Goal: Information Seeking & Learning: Learn about a topic

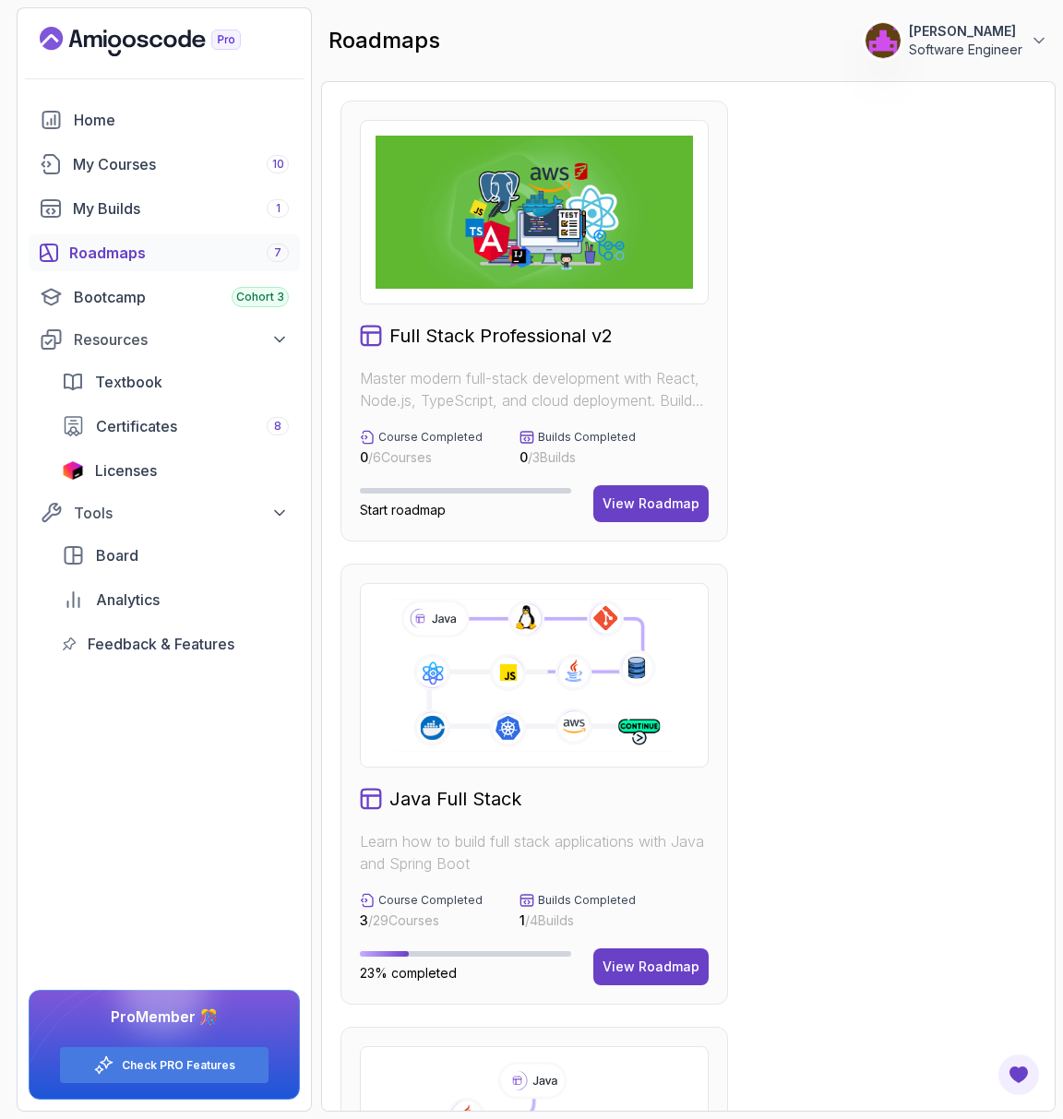
scroll to position [39, 0]
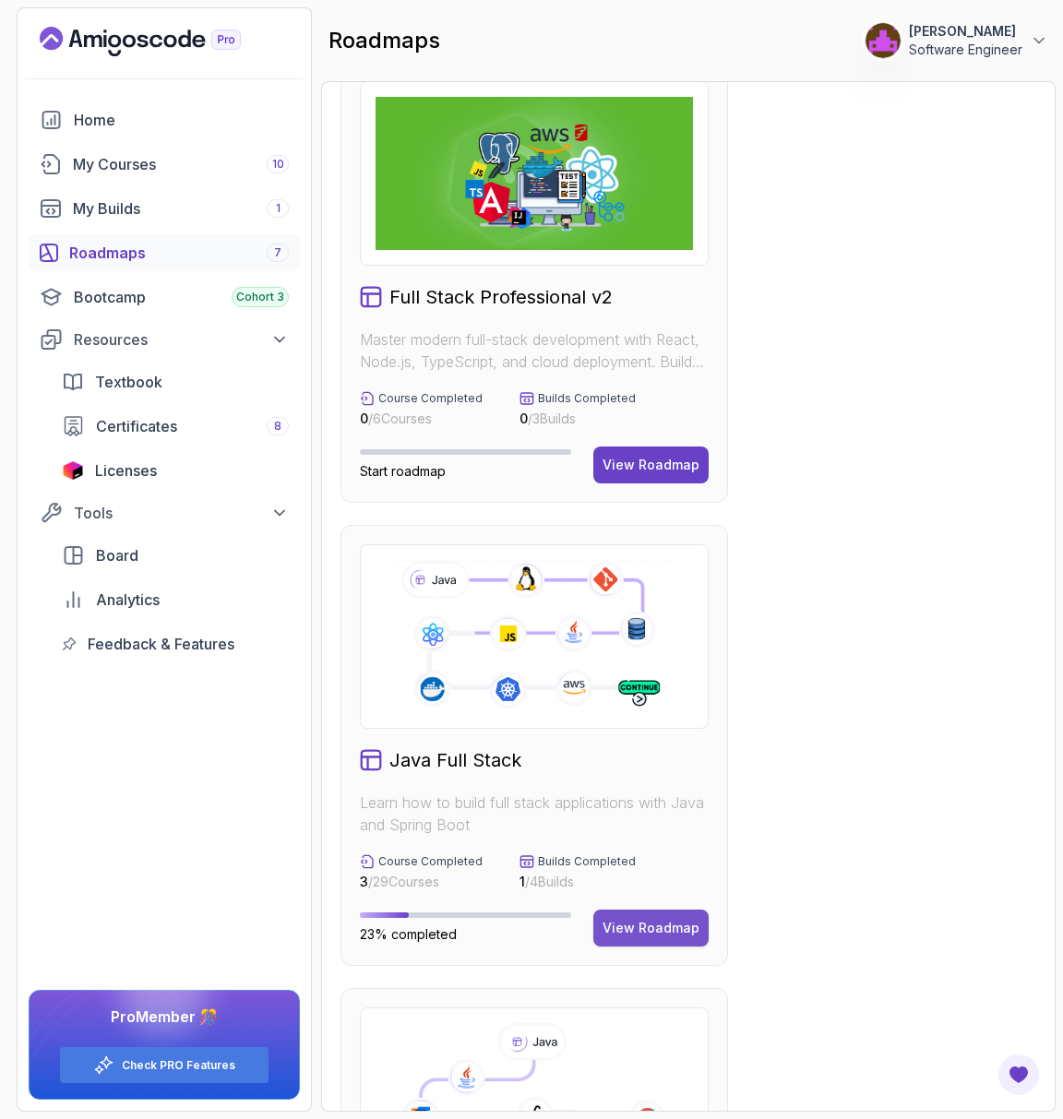
click at [628, 919] on div "View Roadmap" at bounding box center [650, 928] width 97 height 18
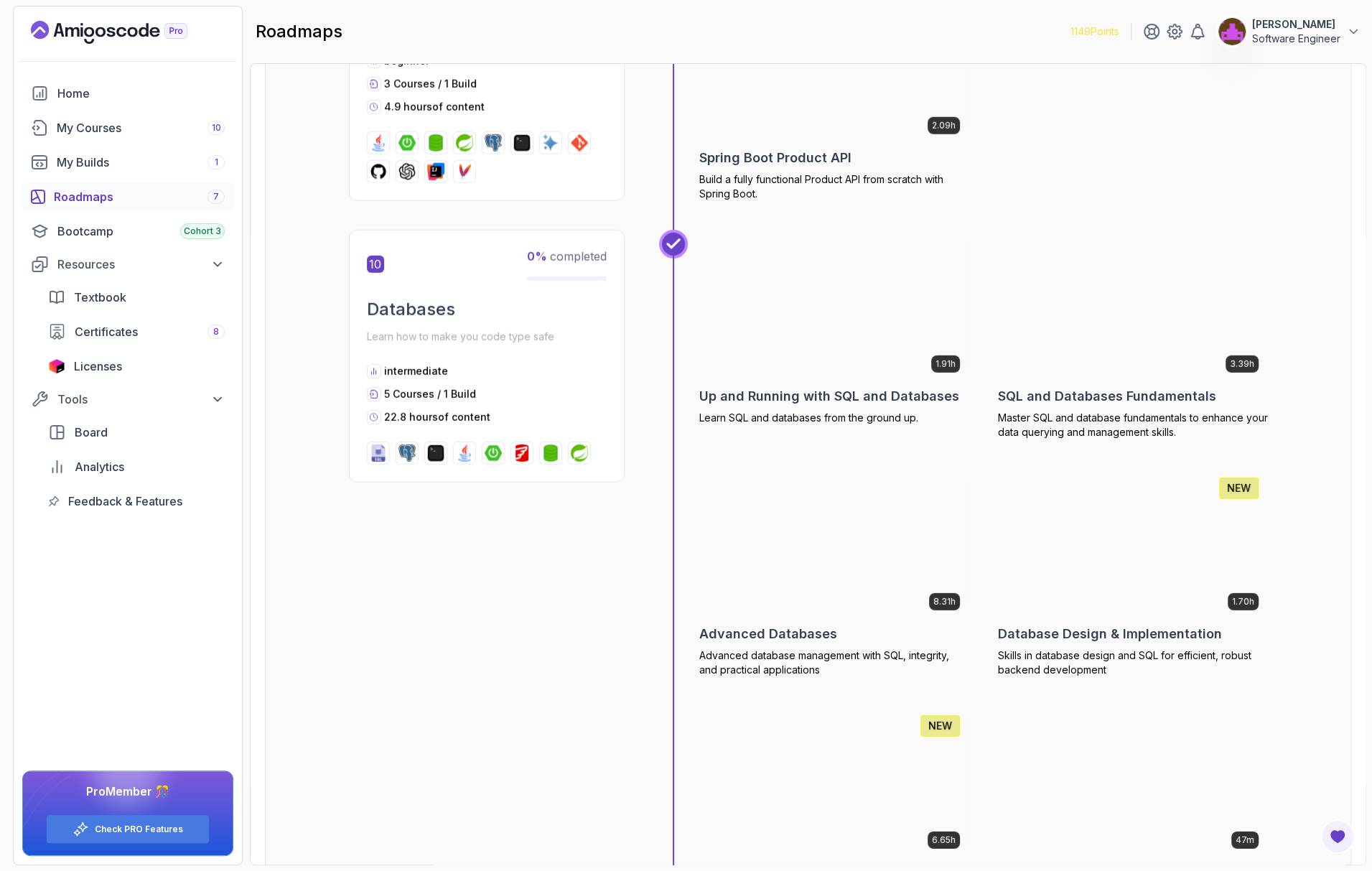
scroll to position [2782, 0]
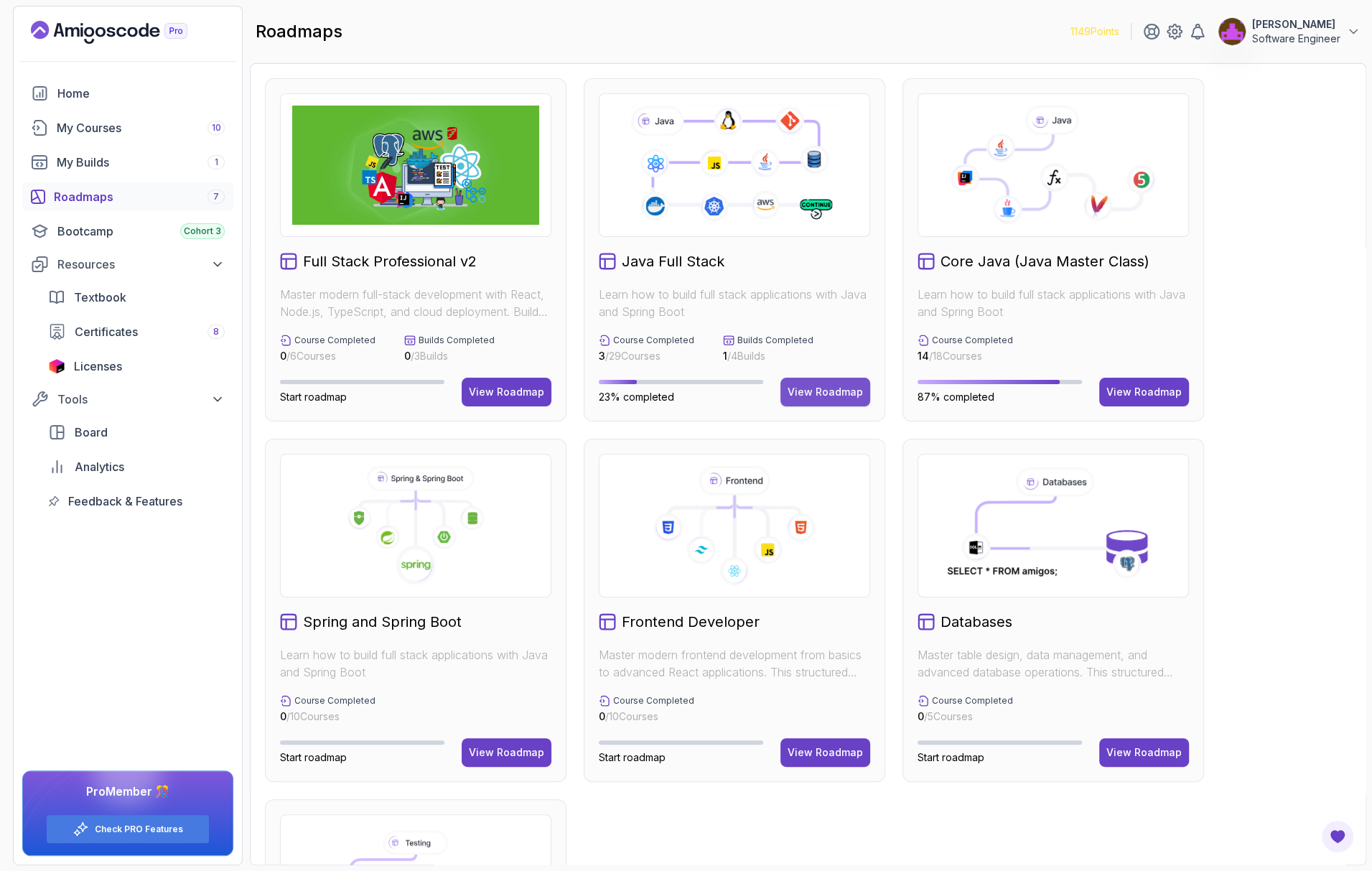
click at [826, 386] on div "View Roadmap" at bounding box center [825, 392] width 75 height 14
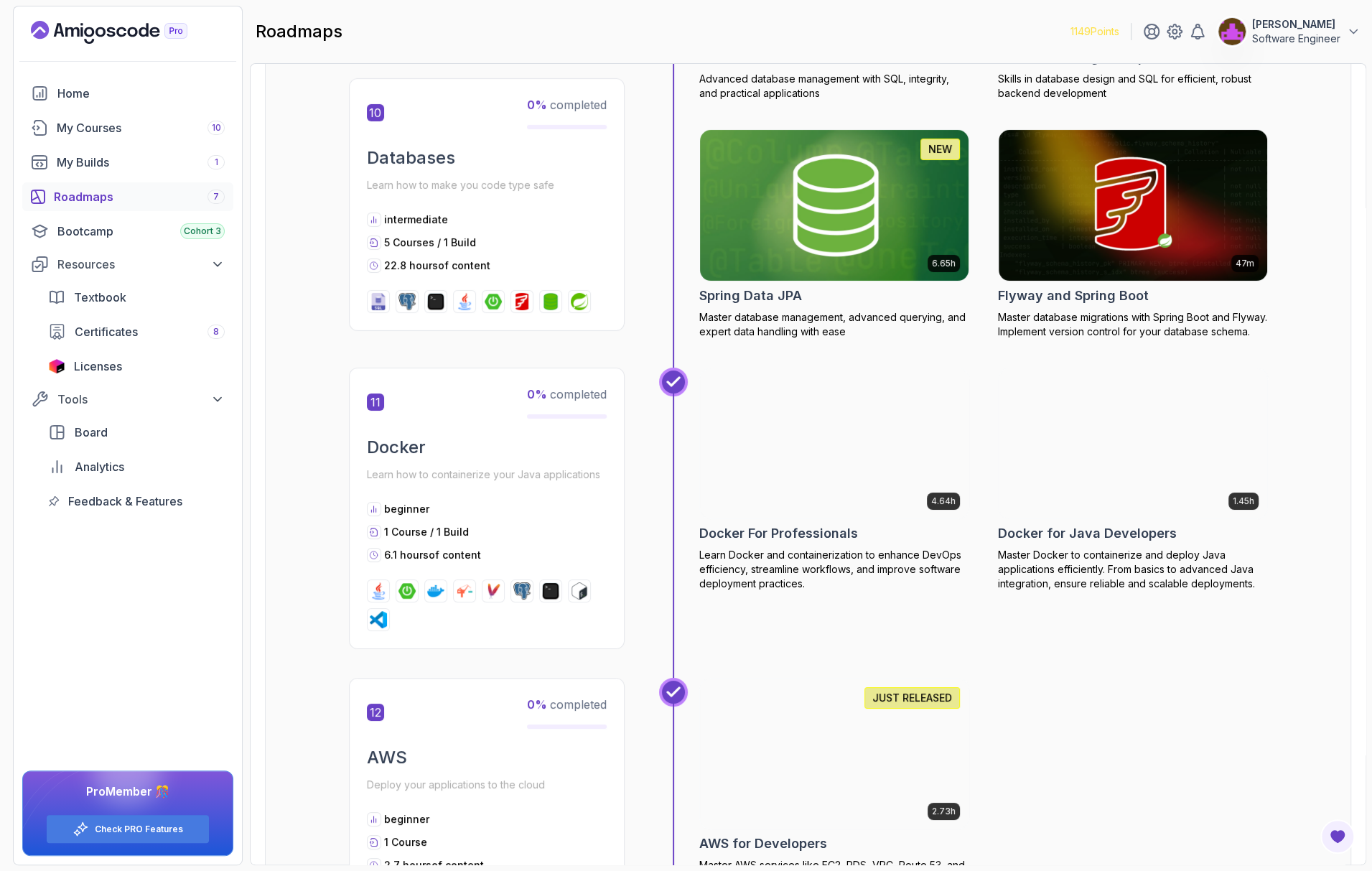
scroll to position [3720, 0]
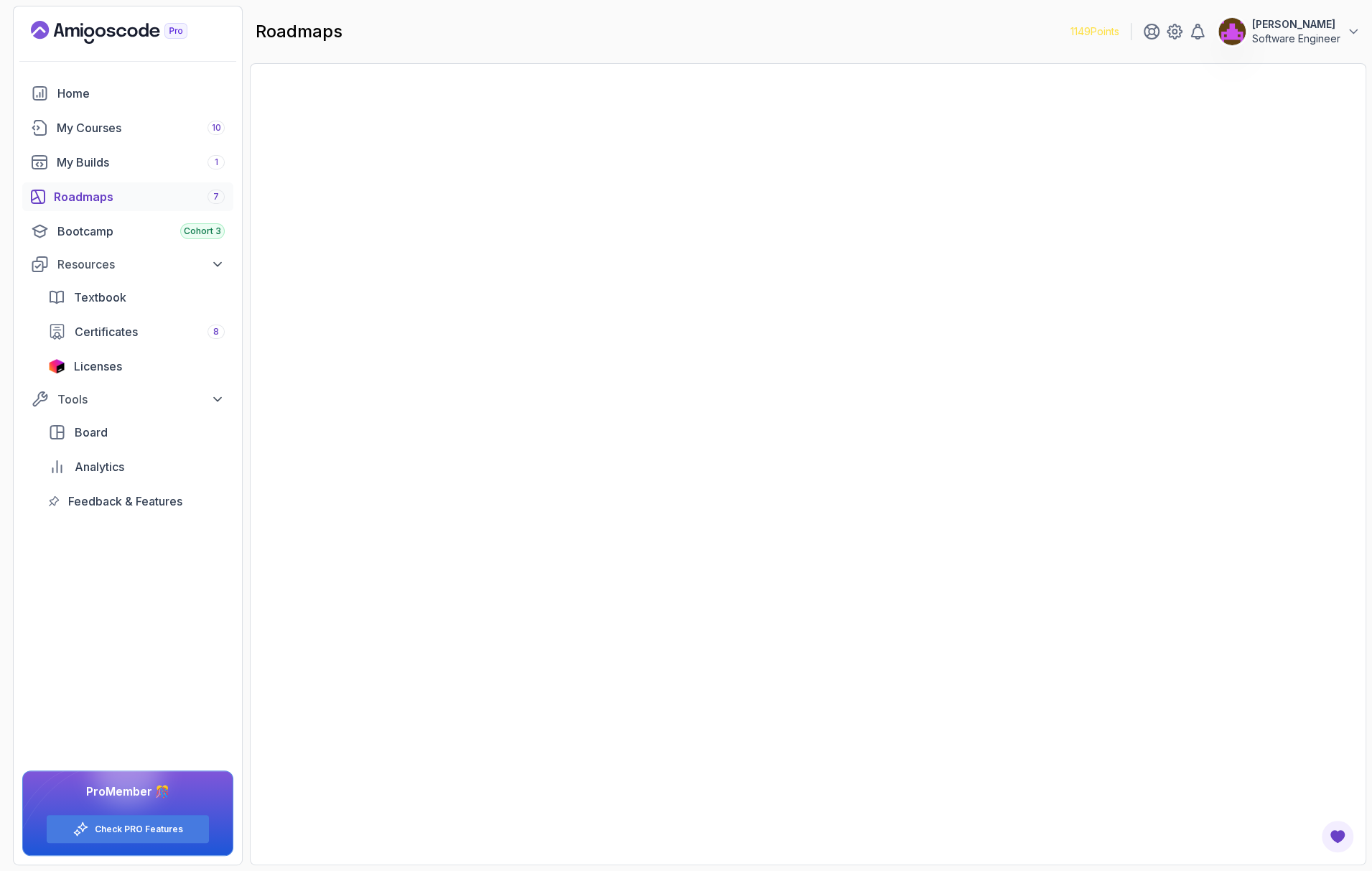
click at [826, 33] on p "1149 Points" at bounding box center [1095, 31] width 49 height 14
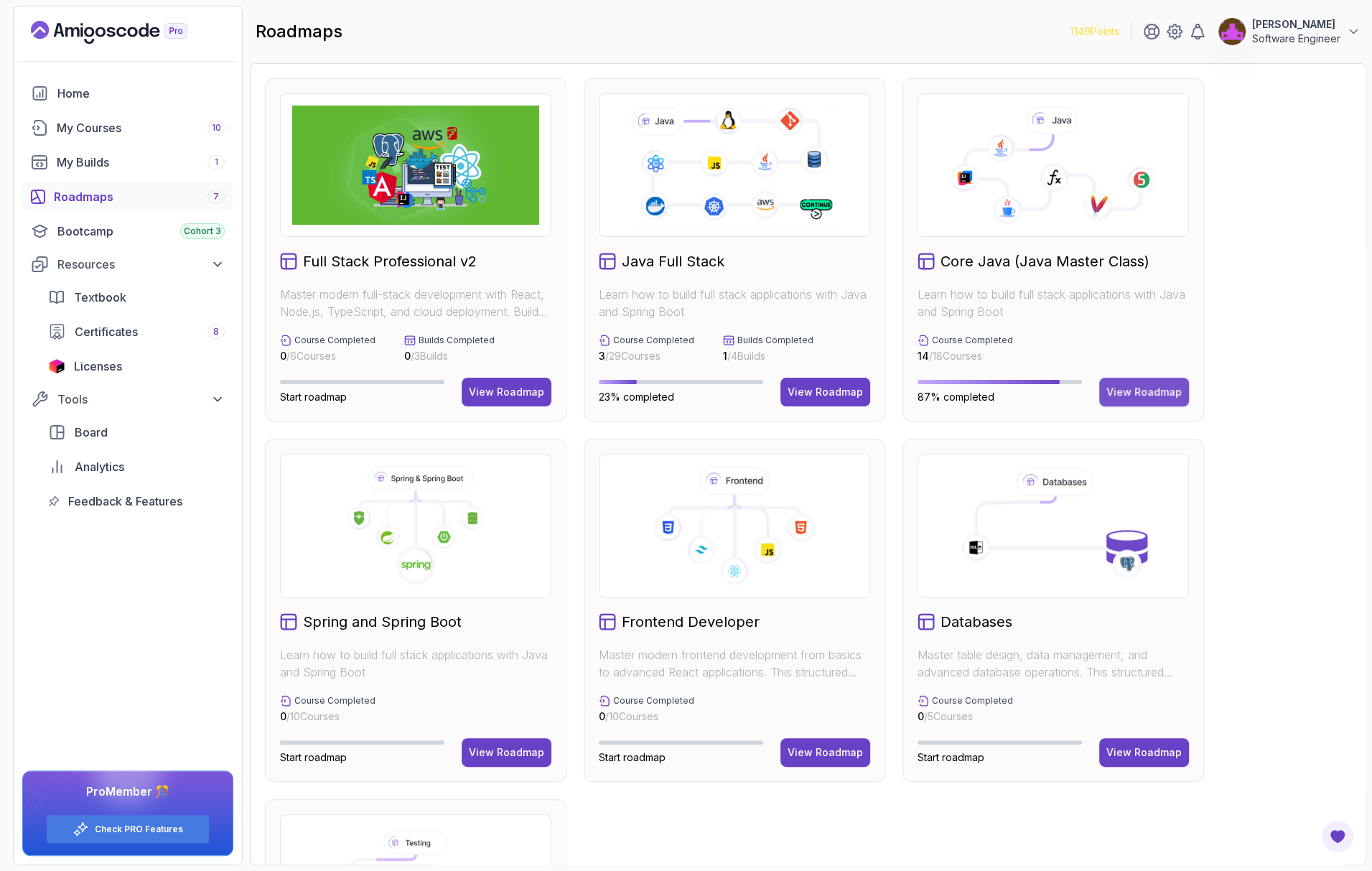
click at [826, 389] on div "View Roadmap" at bounding box center [1144, 392] width 75 height 14
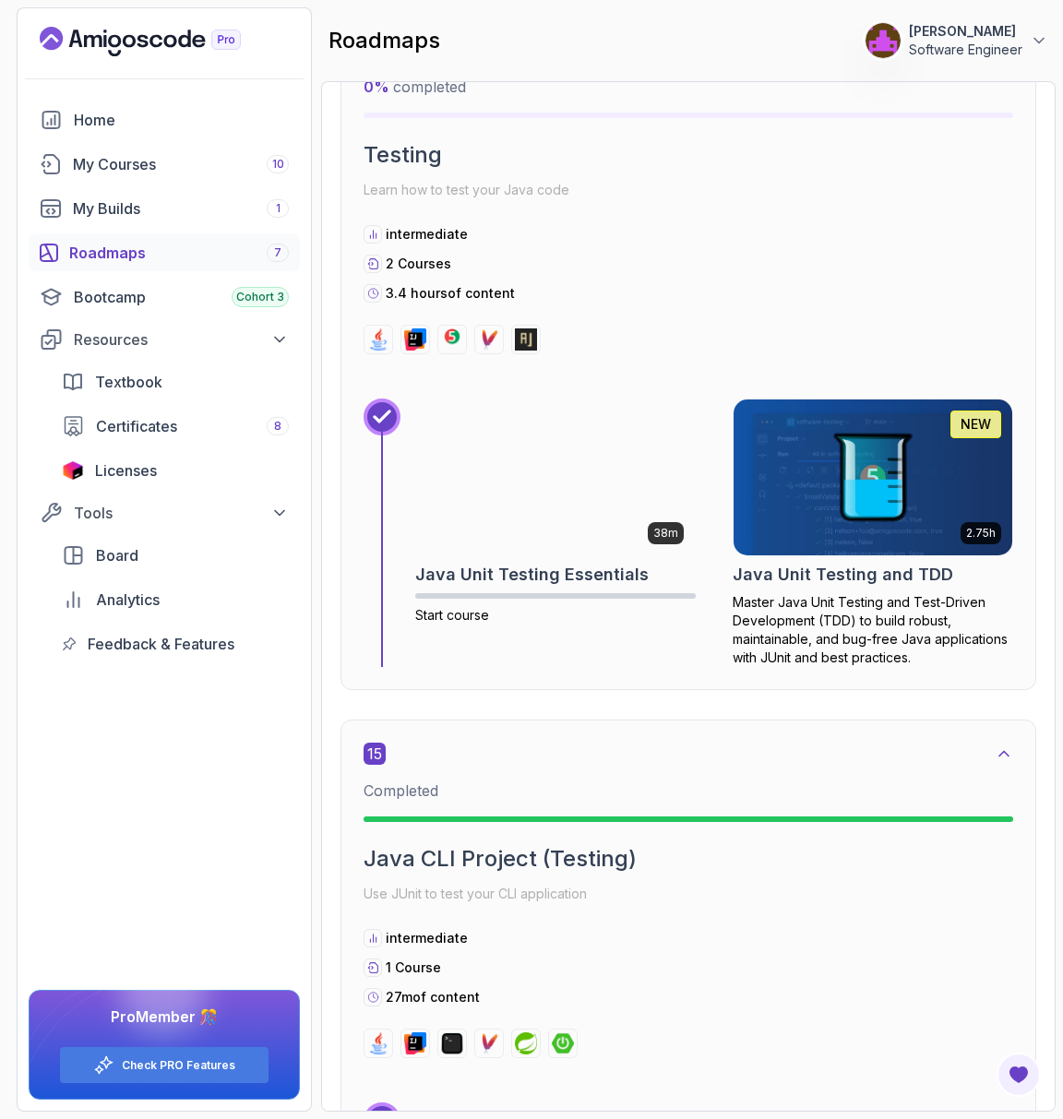
scroll to position [9440, 0]
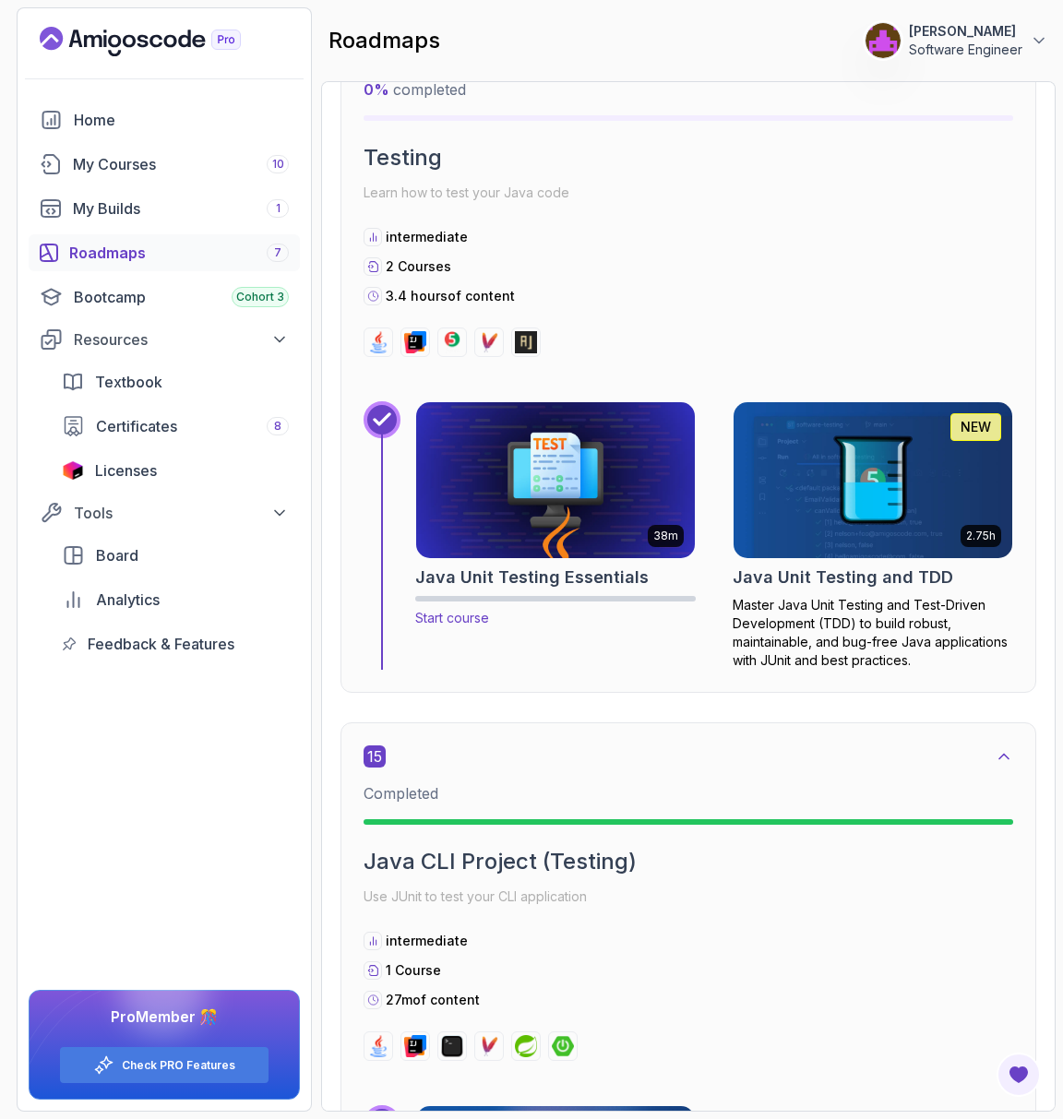
click at [581, 470] on img at bounding box center [555, 480] width 292 height 163
